Goal: Find specific page/section

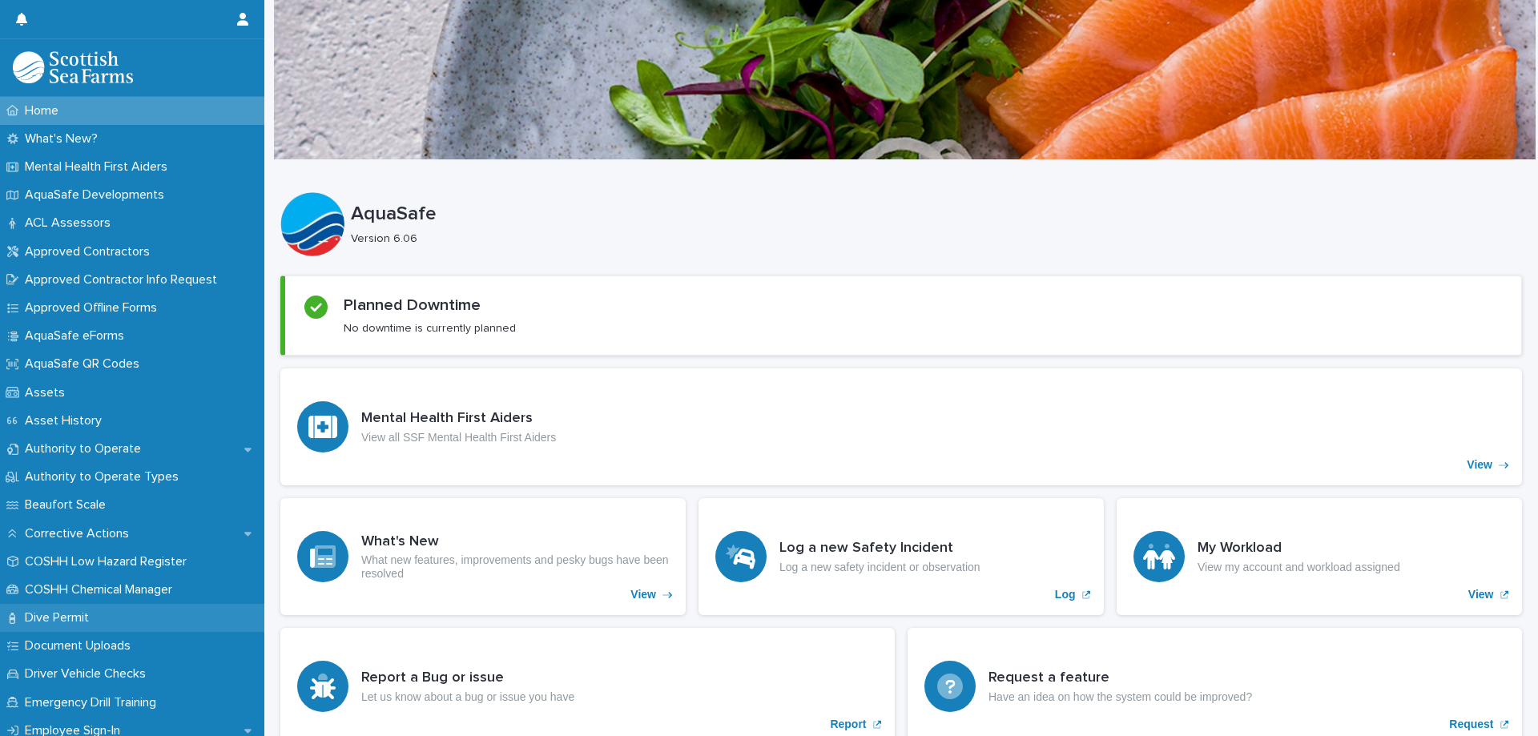
click at [73, 619] on p "Dive Permit" at bounding box center [59, 617] width 83 height 15
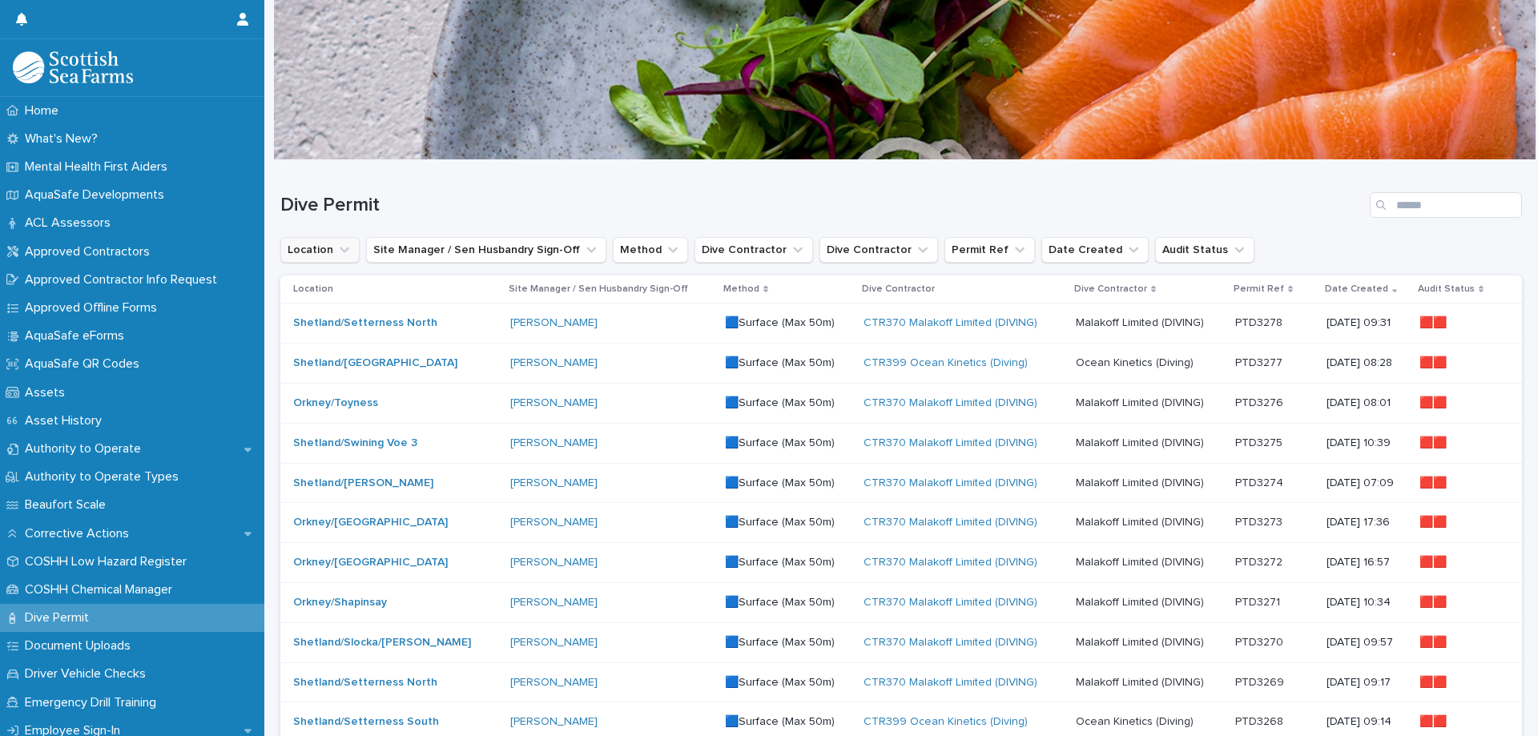
click at [344, 256] on icon "Location" at bounding box center [344, 250] width 16 height 16
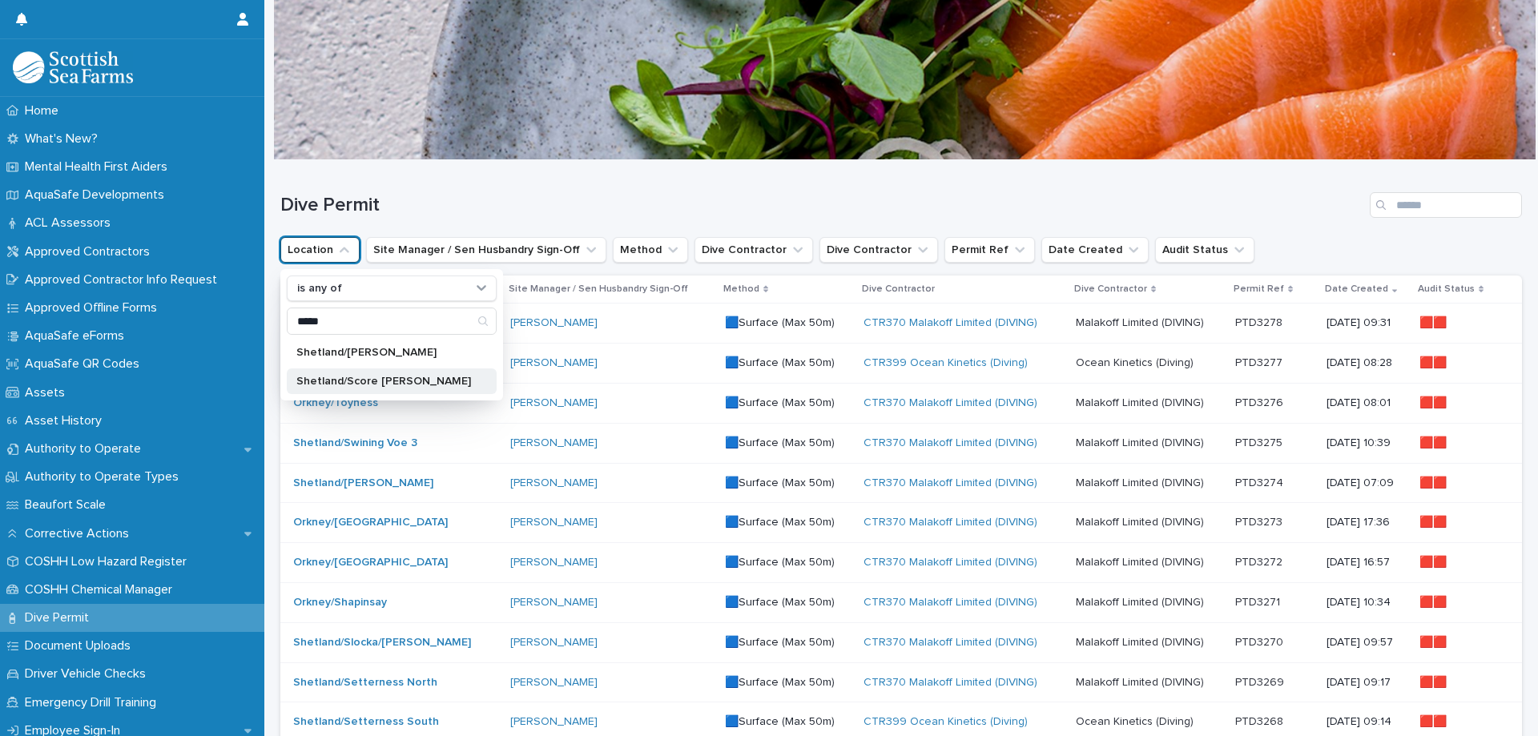
type input "*****"
click at [356, 377] on p "Shetland/Score [PERSON_NAME]" at bounding box center [383, 381] width 175 height 11
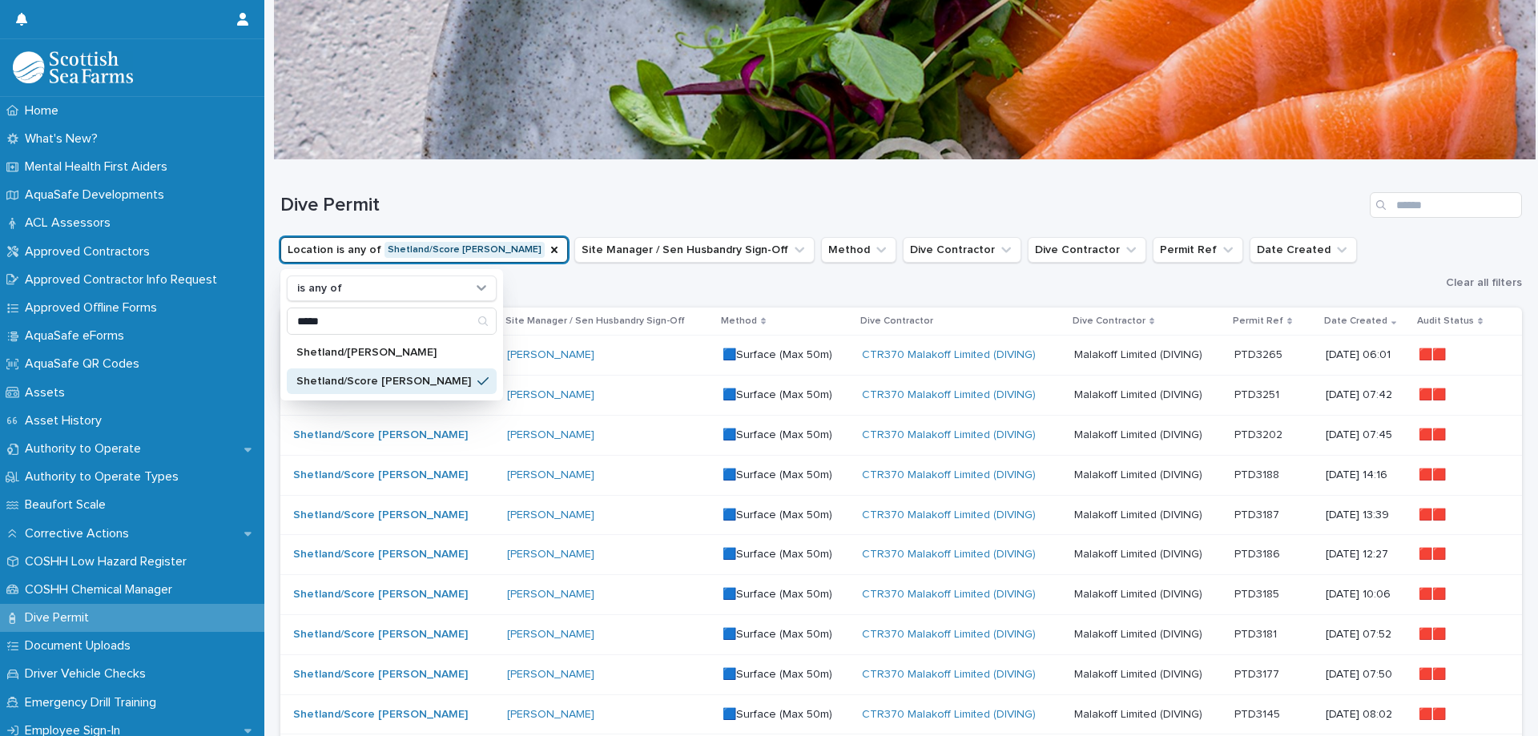
click at [514, 210] on h1 "Dive Permit" at bounding box center [821, 205] width 1083 height 23
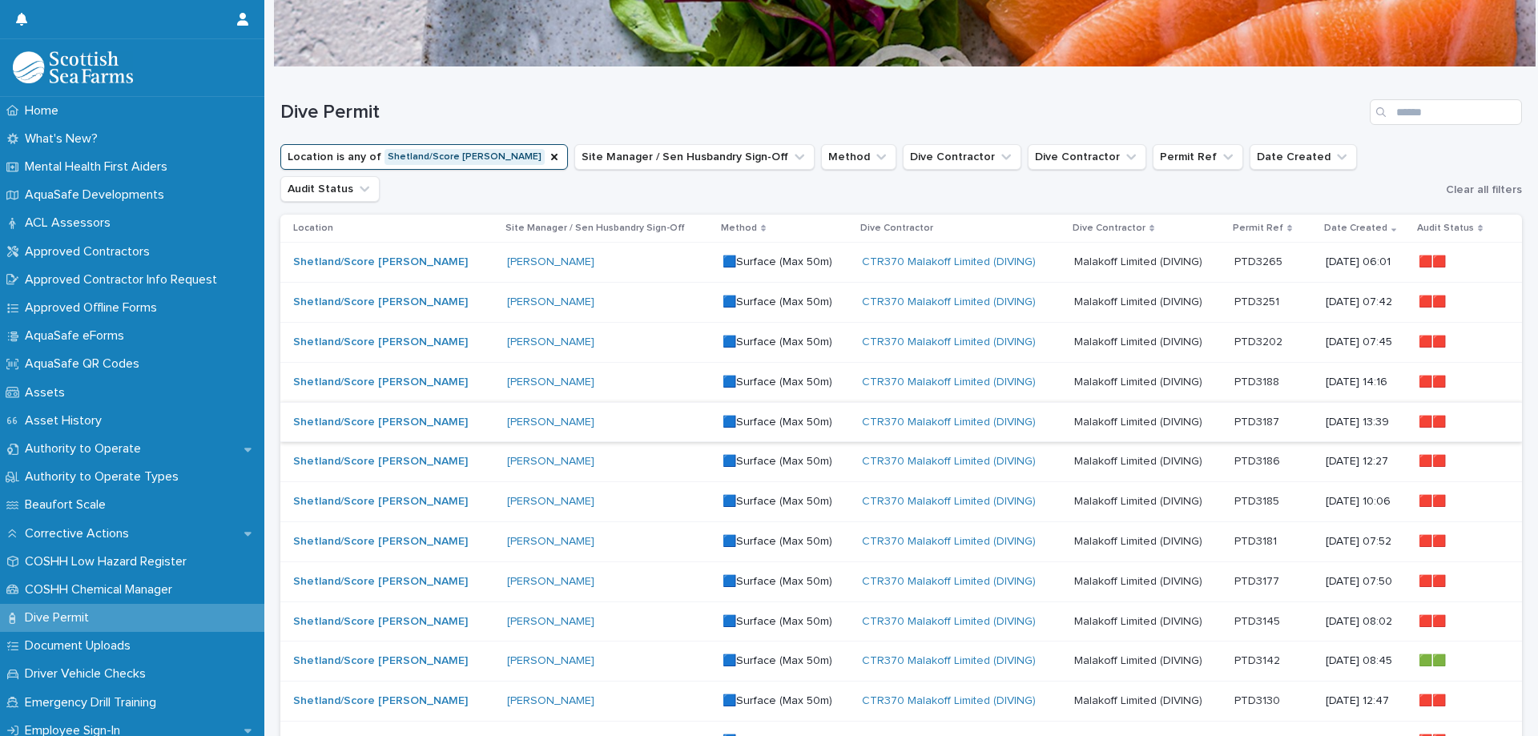
scroll to position [80, 0]
